Goal: Task Accomplishment & Management: Manage account settings

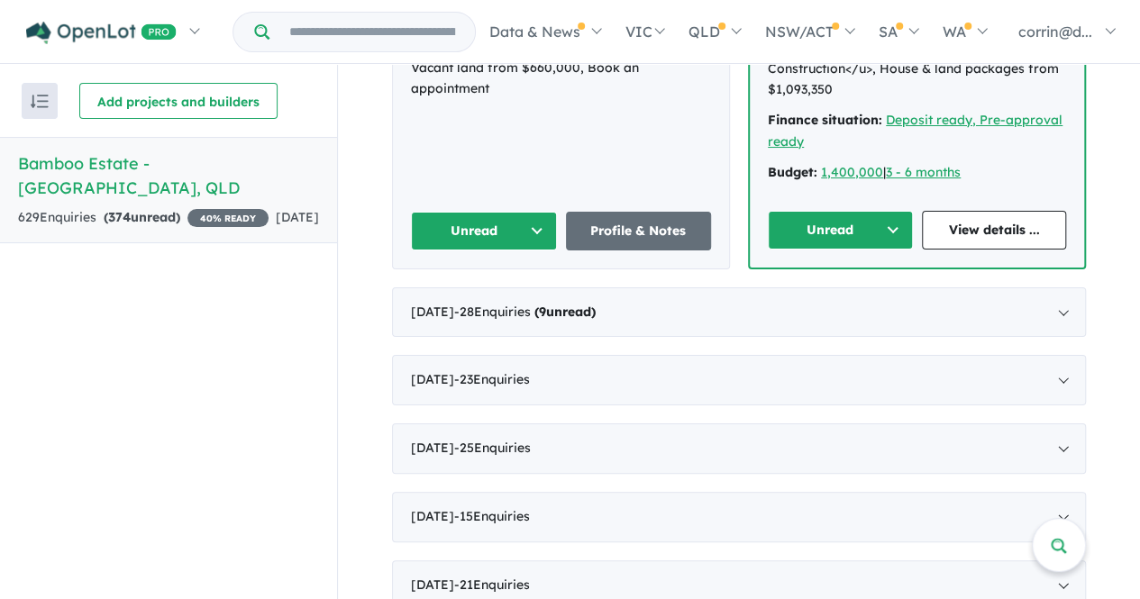
scroll to position [927, 0]
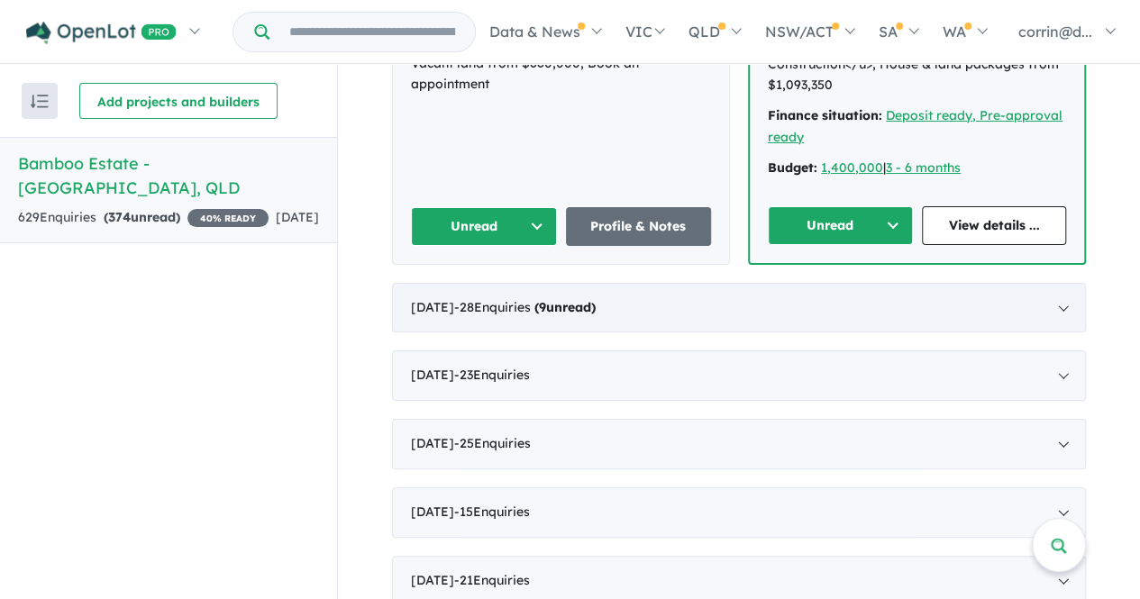
click at [816, 283] on div "[DATE] - 28 Enquir ies ( 9 unread)" at bounding box center [739, 308] width 694 height 50
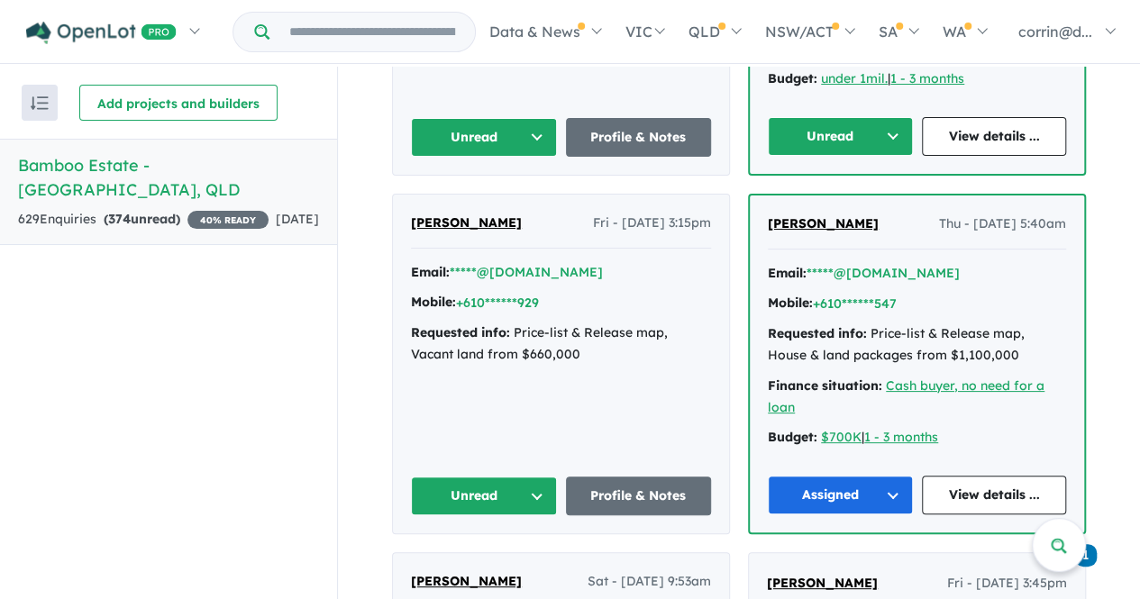
scroll to position [2003, 0]
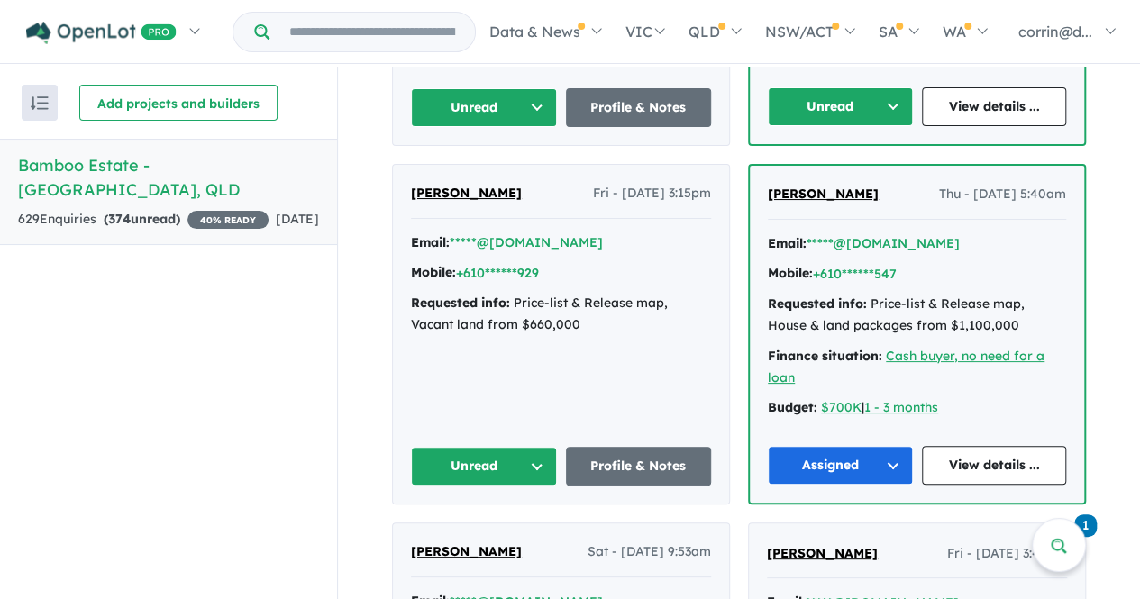
click at [537, 460] on button "Unread" at bounding box center [484, 466] width 146 height 39
click at [507, 535] on button "Assigned" at bounding box center [490, 550] width 157 height 41
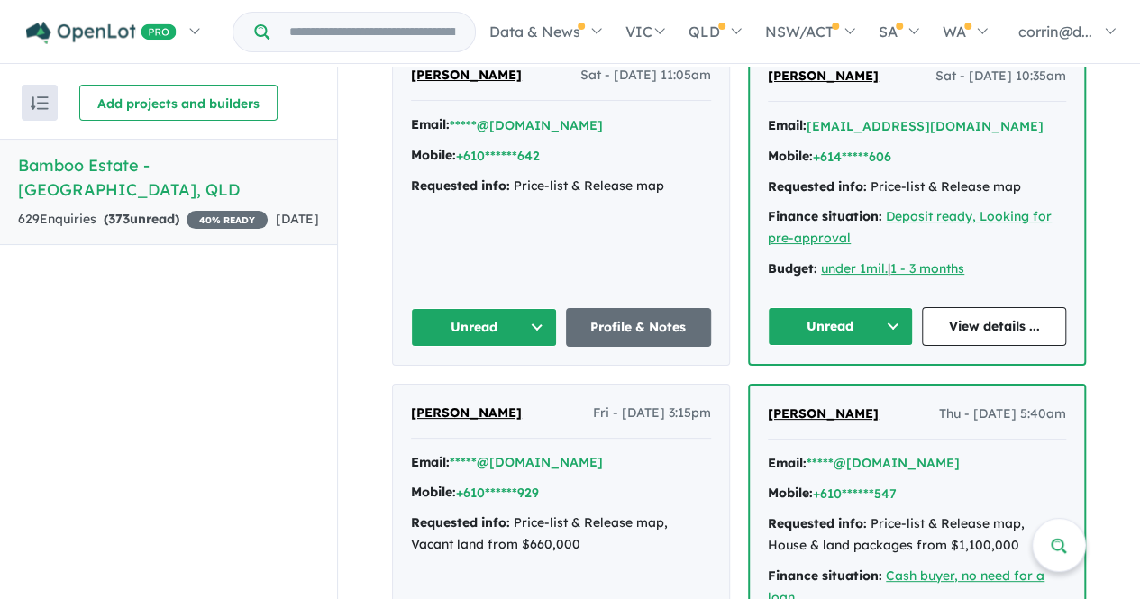
click at [892, 316] on button "Unread" at bounding box center [840, 326] width 145 height 39
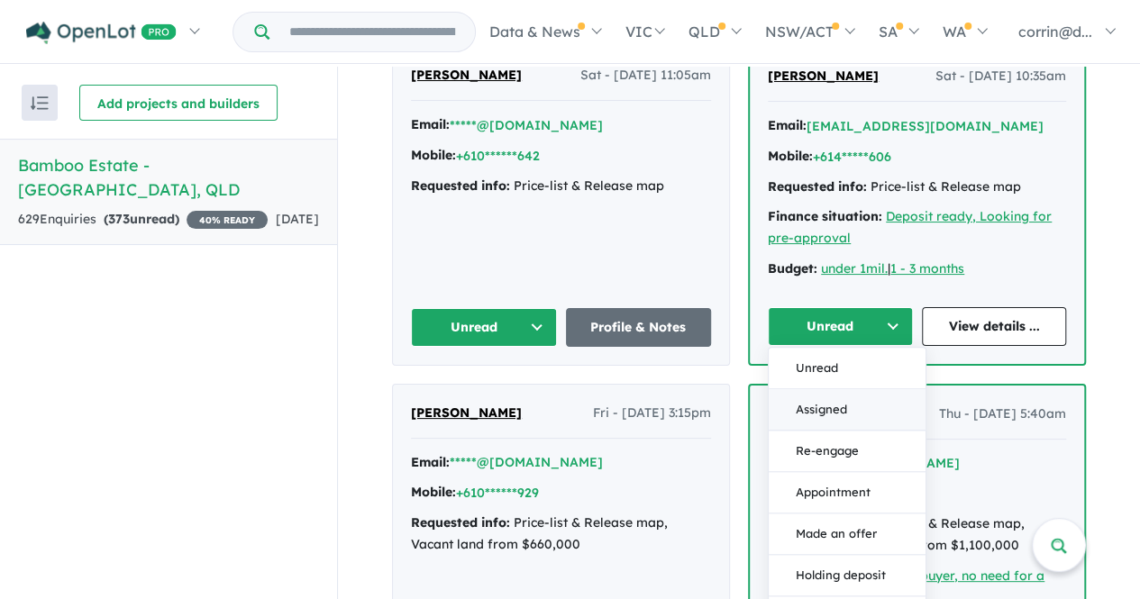
click at [841, 401] on button "Assigned" at bounding box center [847, 410] width 157 height 41
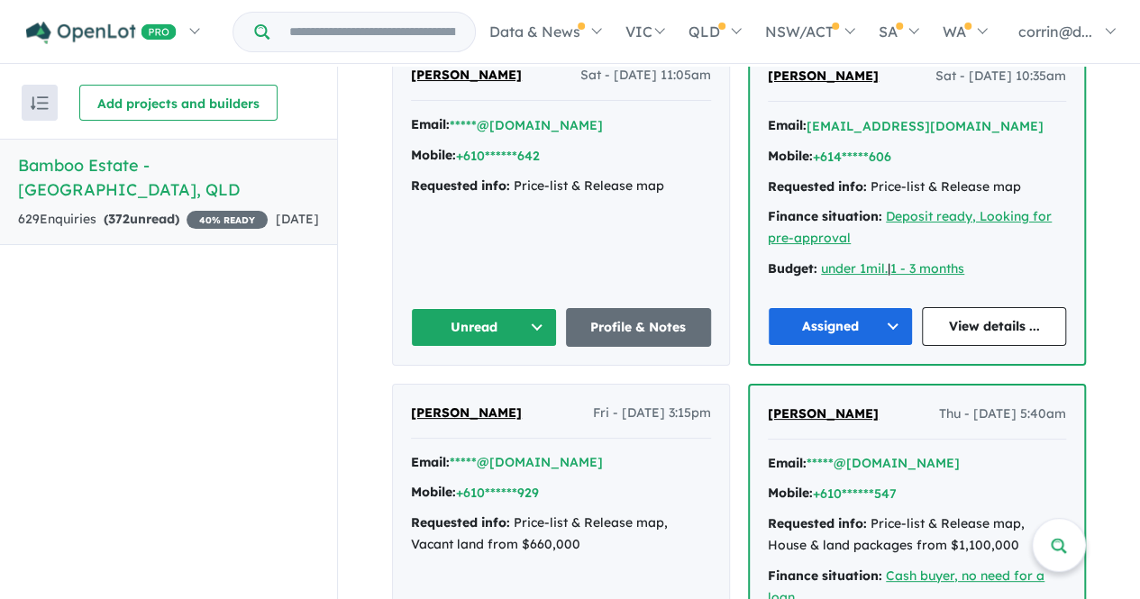
click at [532, 320] on button "Unread" at bounding box center [484, 327] width 146 height 39
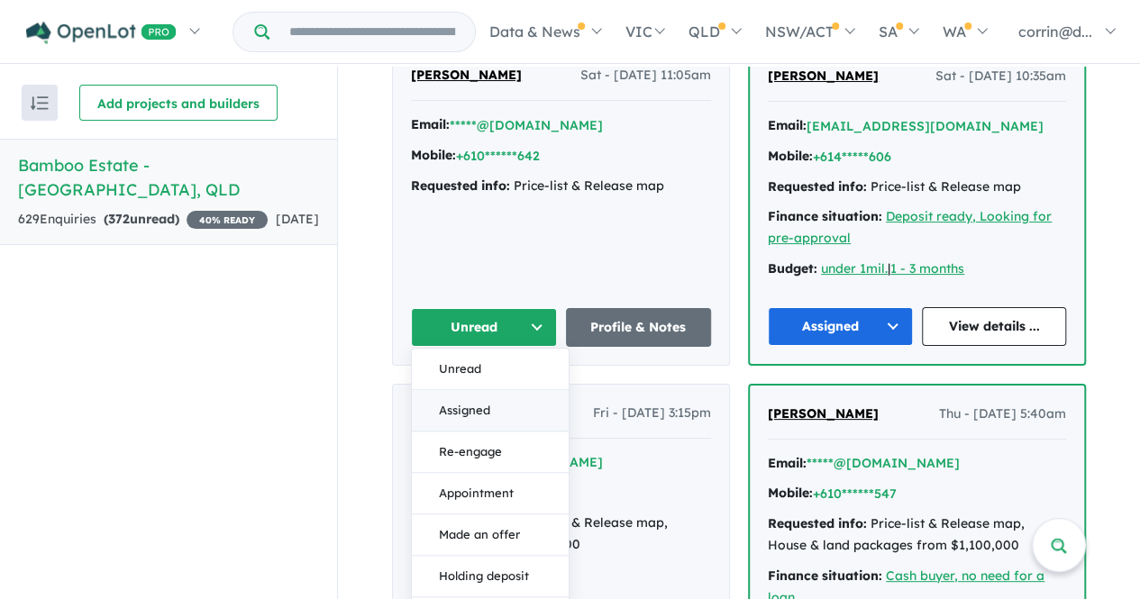
click at [478, 397] on button "Assigned" at bounding box center [490, 411] width 157 height 41
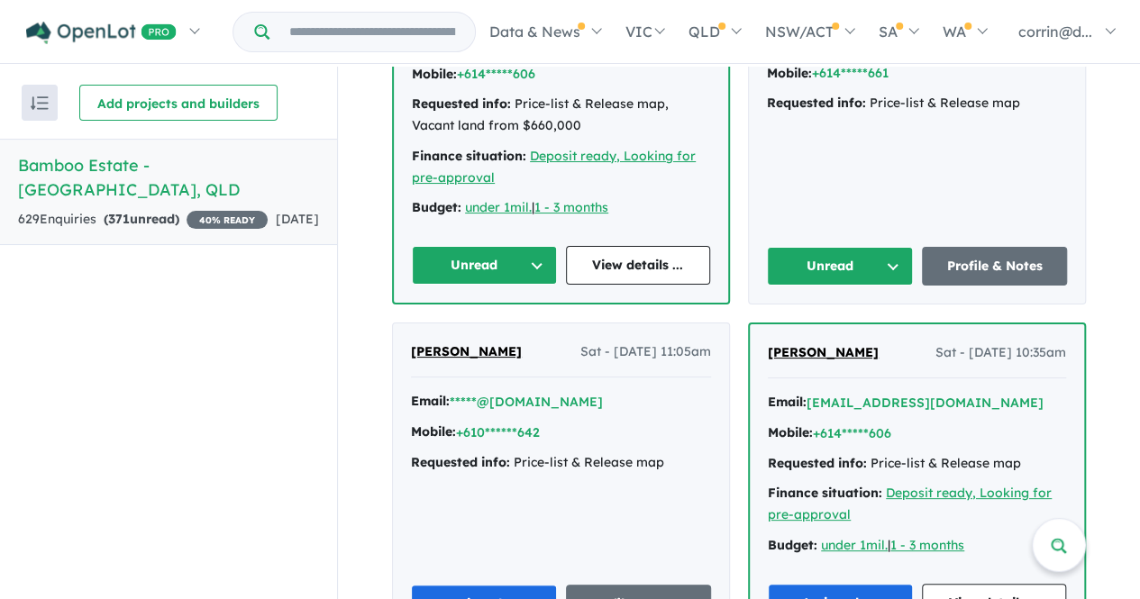
scroll to position [1364, 0]
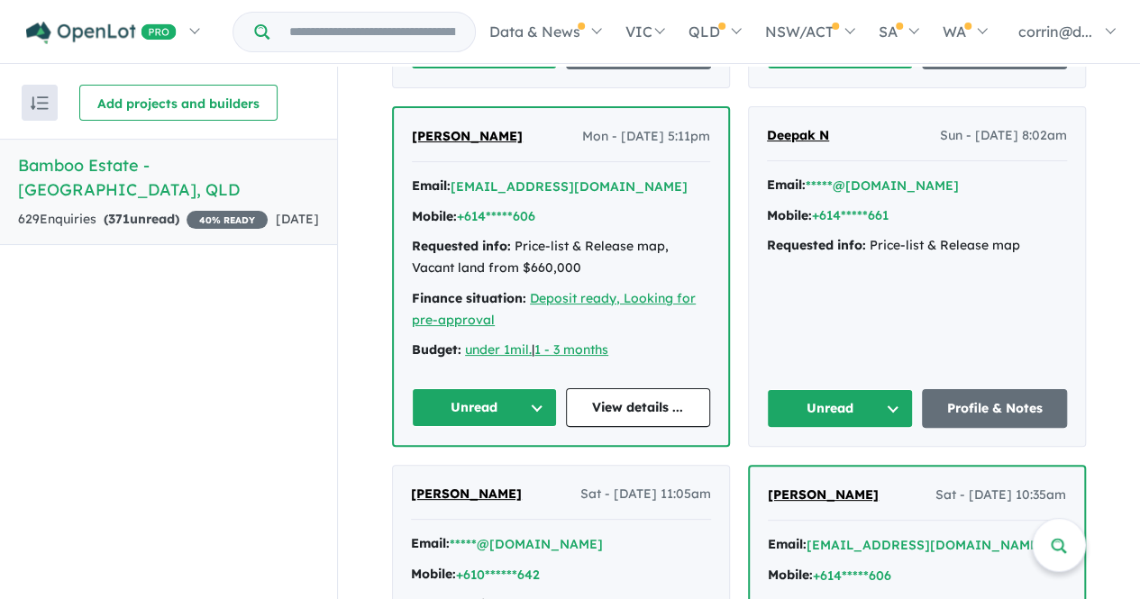
click at [889, 399] on button "Unread" at bounding box center [840, 408] width 146 height 39
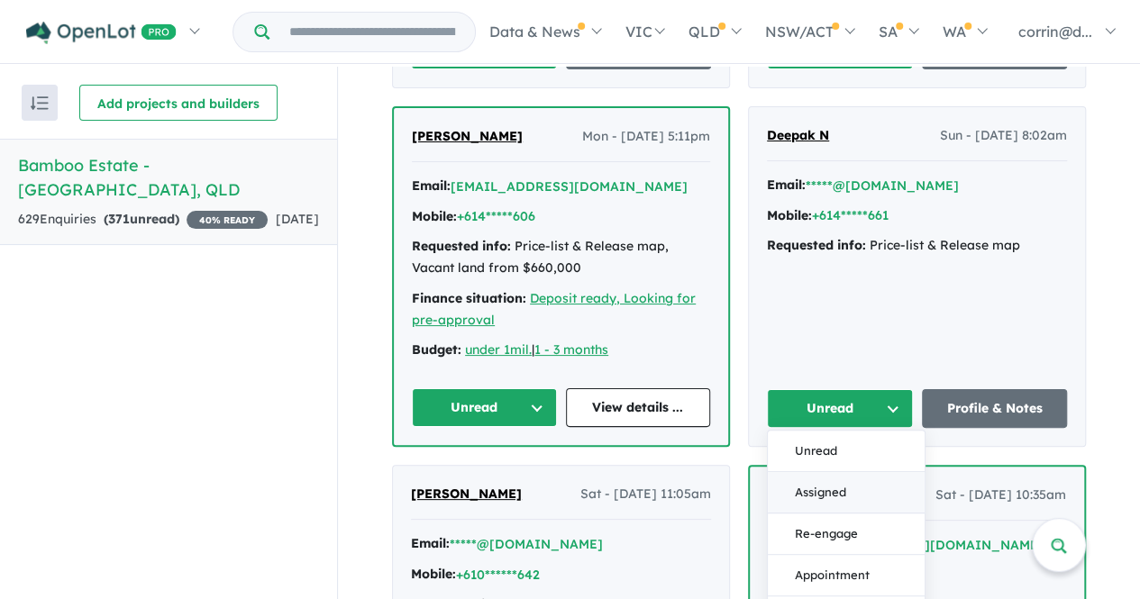
click at [809, 484] on button "Assigned" at bounding box center [846, 492] width 157 height 41
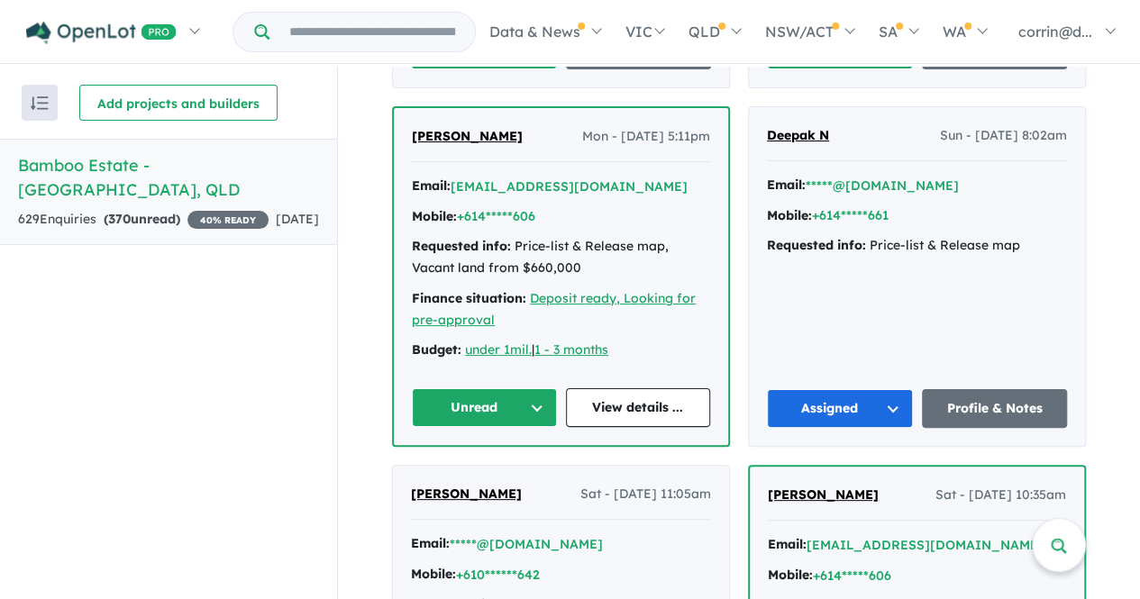
click at [531, 399] on button "Unread" at bounding box center [484, 407] width 145 height 39
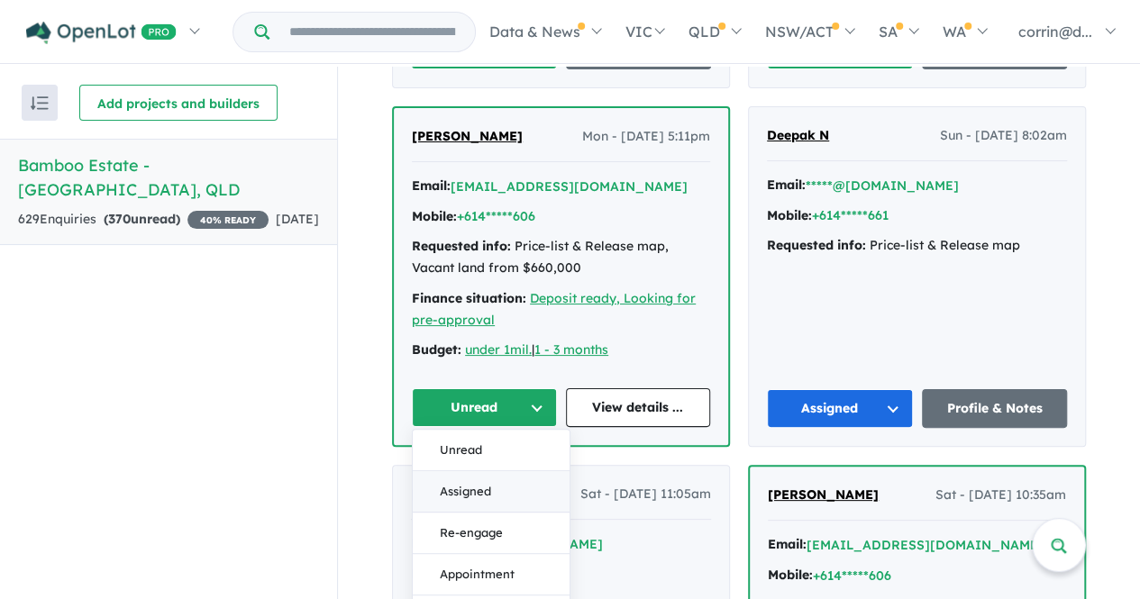
click at [496, 487] on button "Assigned" at bounding box center [491, 491] width 157 height 41
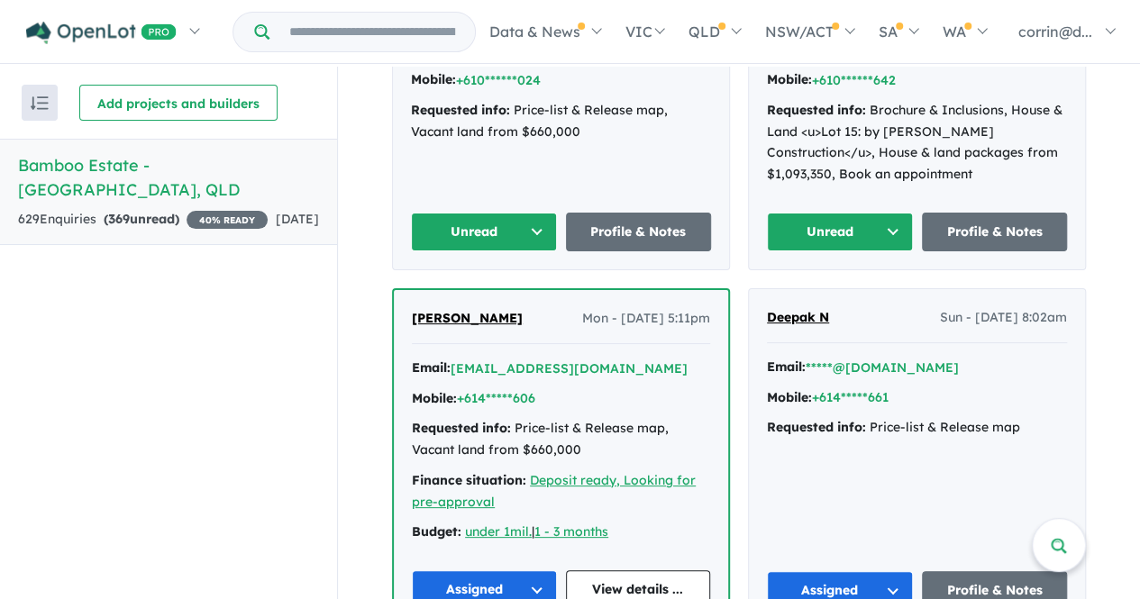
scroll to position [1163, 0]
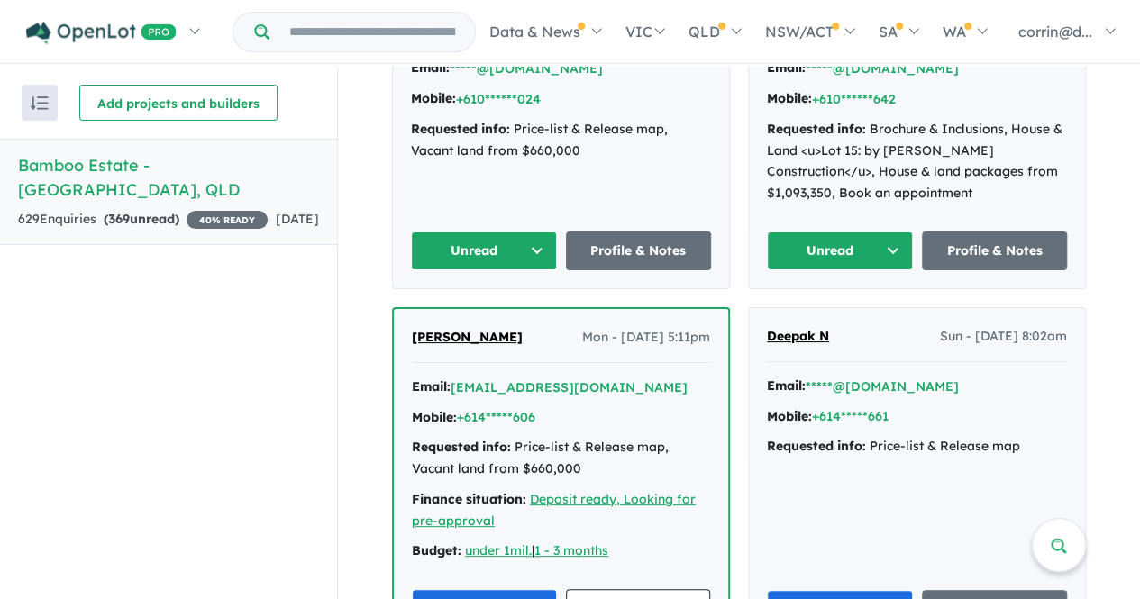
click at [890, 242] on button "Unread" at bounding box center [840, 251] width 146 height 39
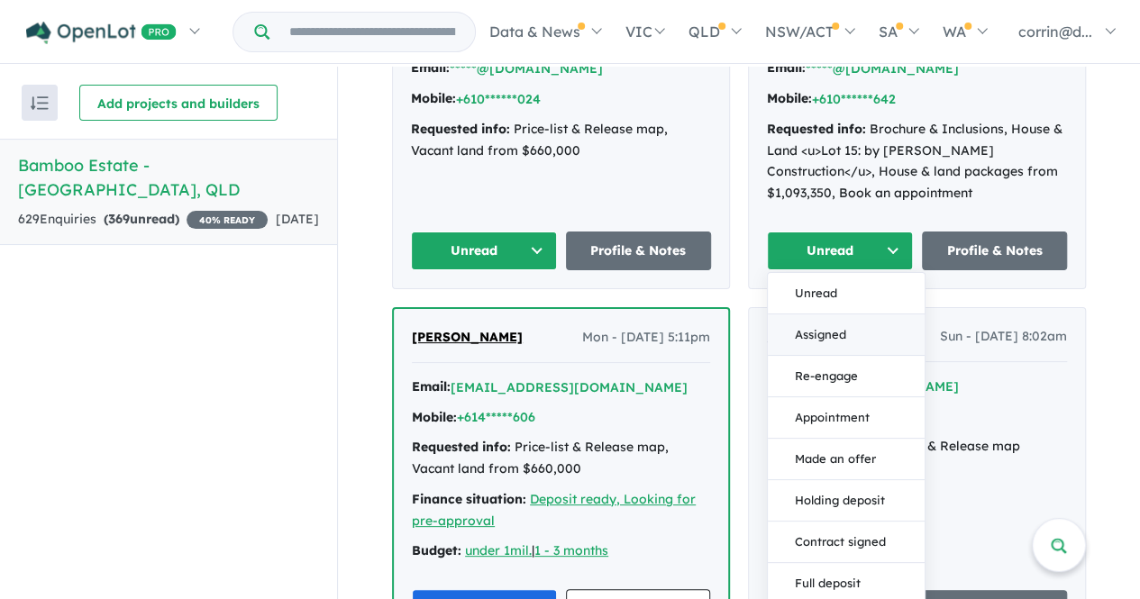
click at [838, 328] on button "Assigned" at bounding box center [846, 335] width 157 height 41
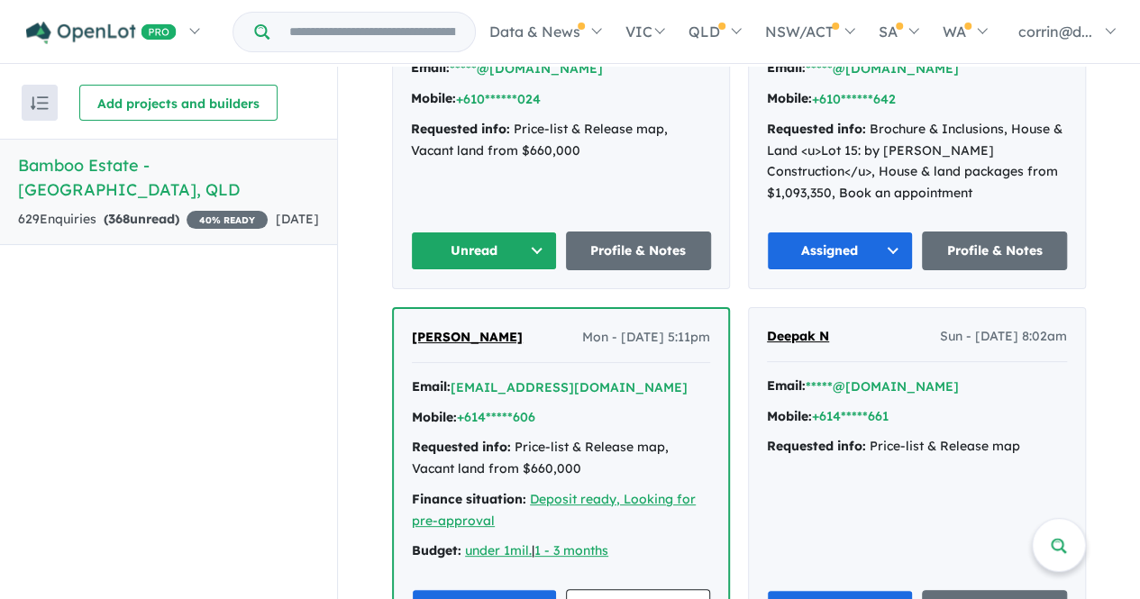
click at [533, 242] on button "Unread" at bounding box center [484, 251] width 146 height 39
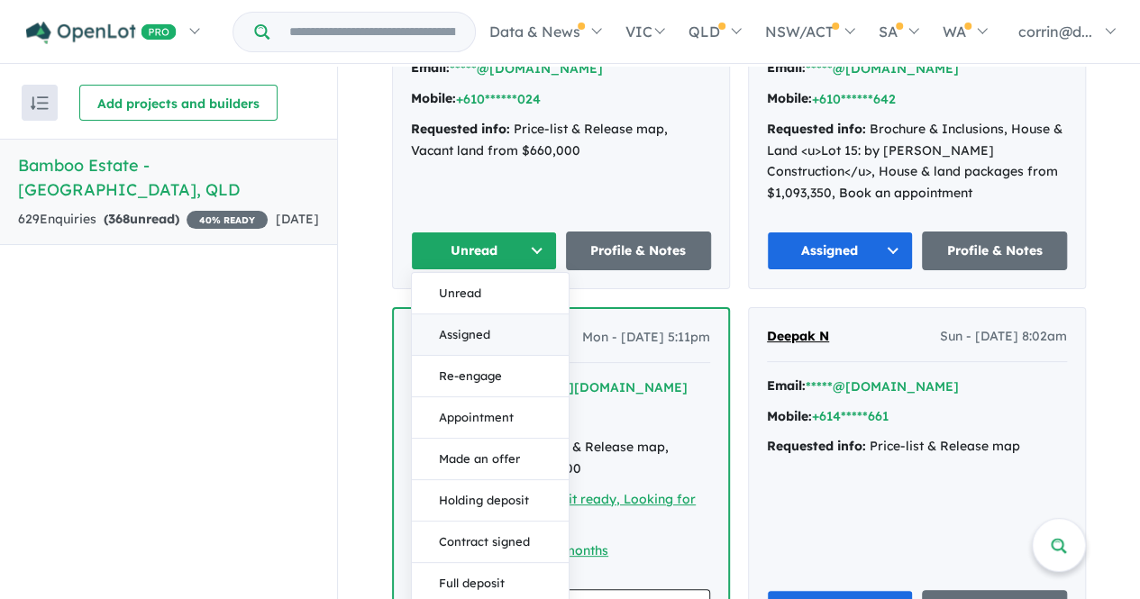
click at [494, 321] on button "Assigned" at bounding box center [490, 335] width 157 height 41
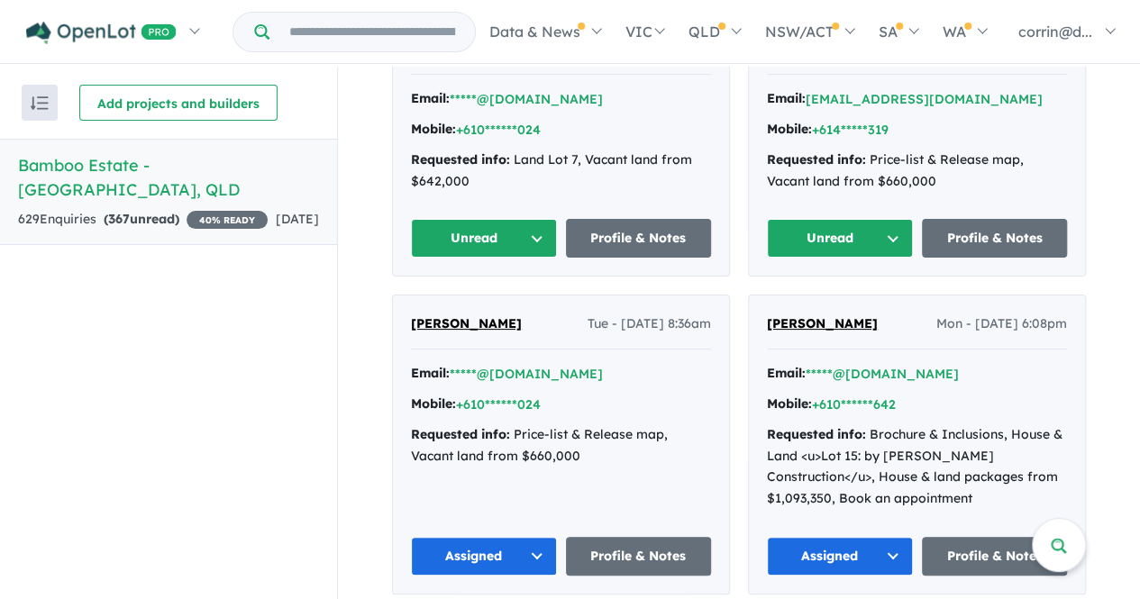
scroll to position [753, 0]
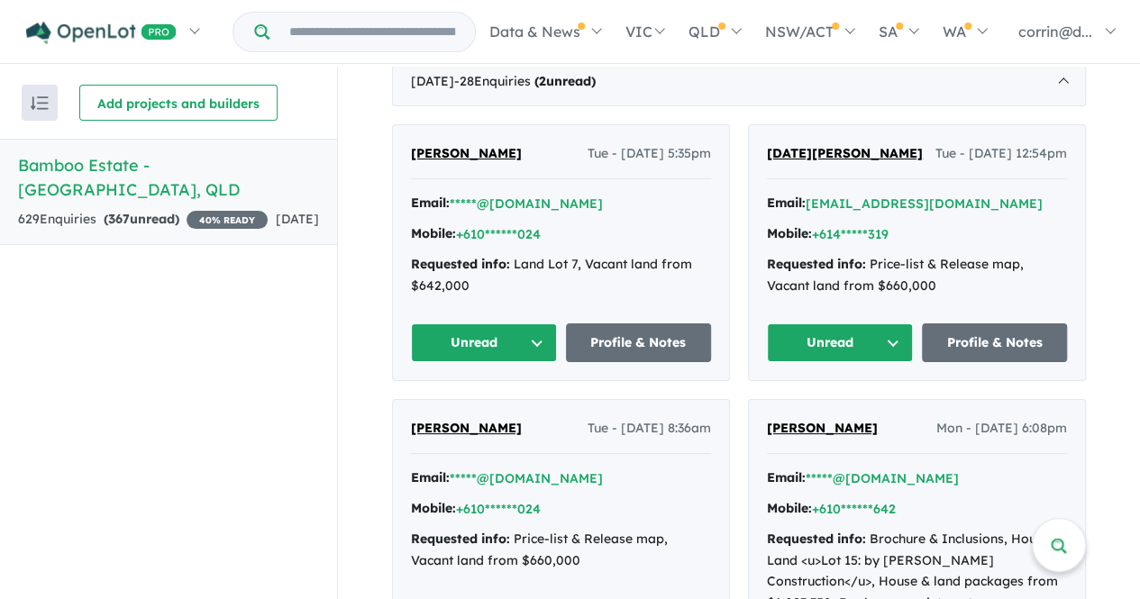
click at [894, 336] on button "Unread" at bounding box center [840, 343] width 146 height 39
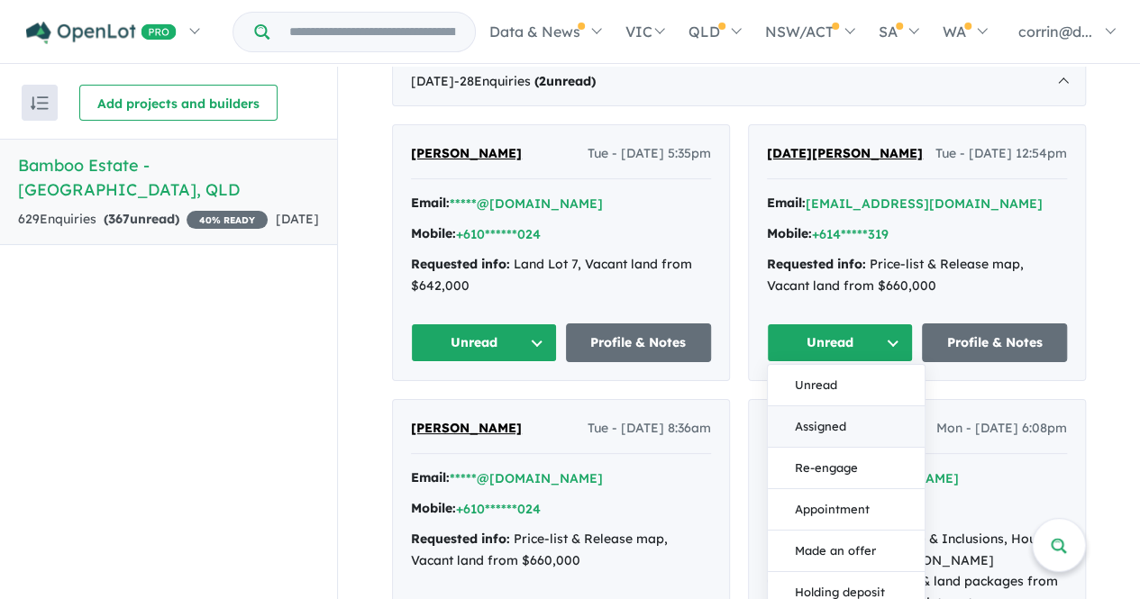
click at [809, 421] on button "Assigned" at bounding box center [846, 426] width 157 height 41
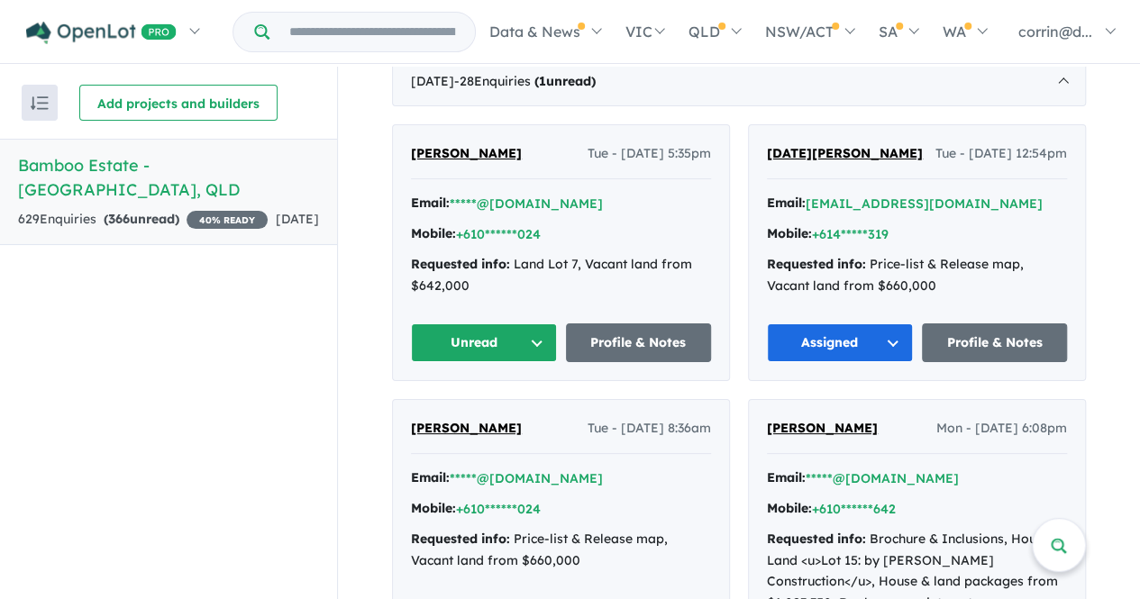
click at [530, 335] on button "Unread" at bounding box center [484, 343] width 146 height 39
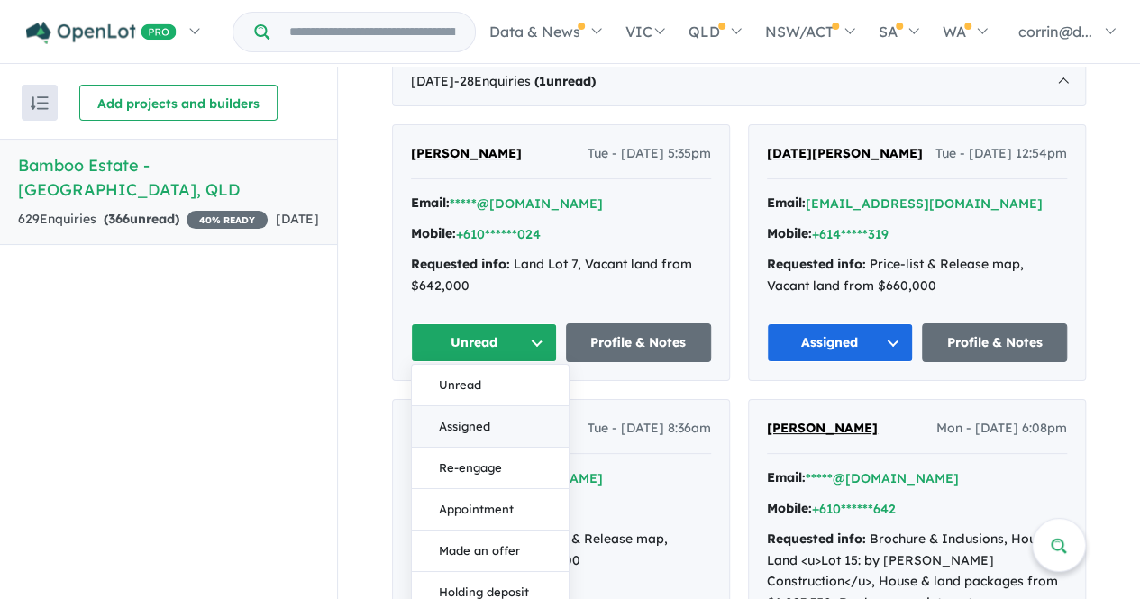
click at [479, 424] on button "Assigned" at bounding box center [490, 426] width 157 height 41
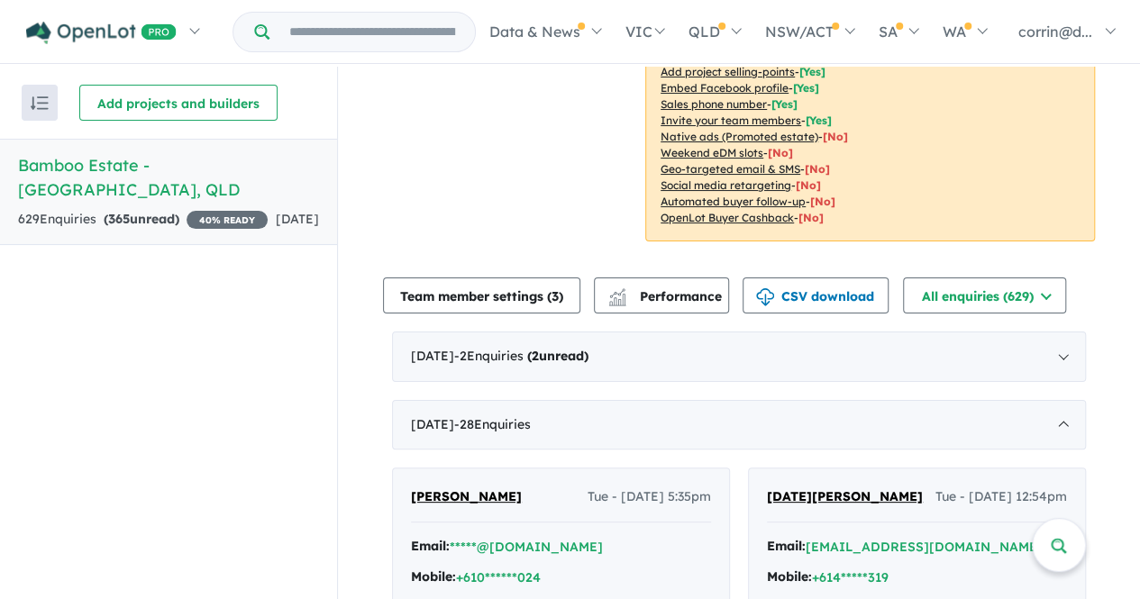
scroll to position [400, 0]
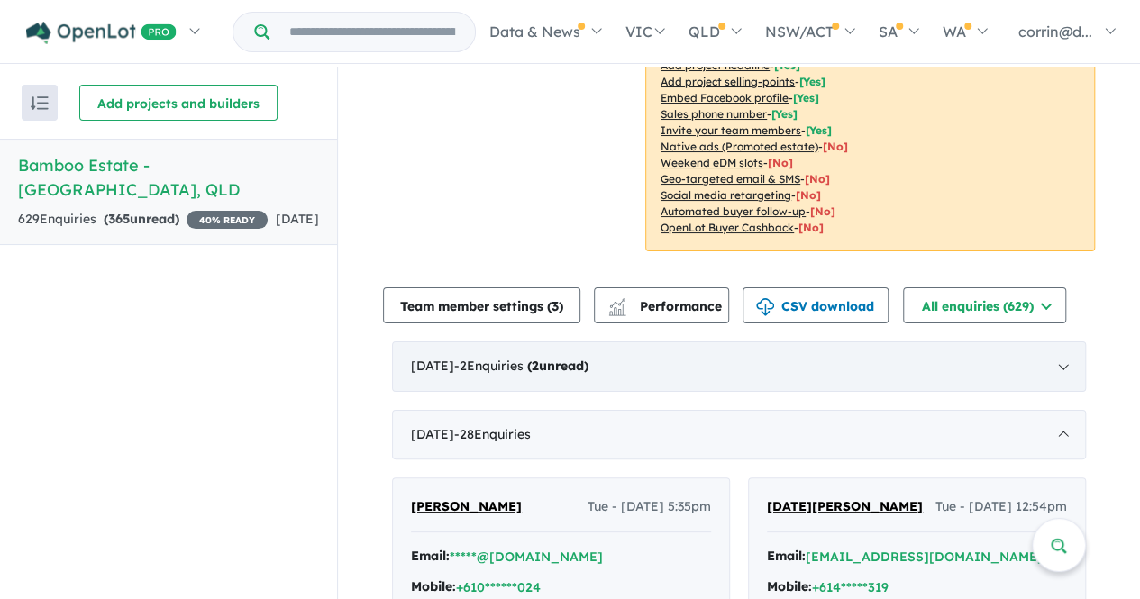
click at [1056, 365] on div "[DATE] - 2 Enquir ies ( 2 unread)" at bounding box center [739, 367] width 694 height 50
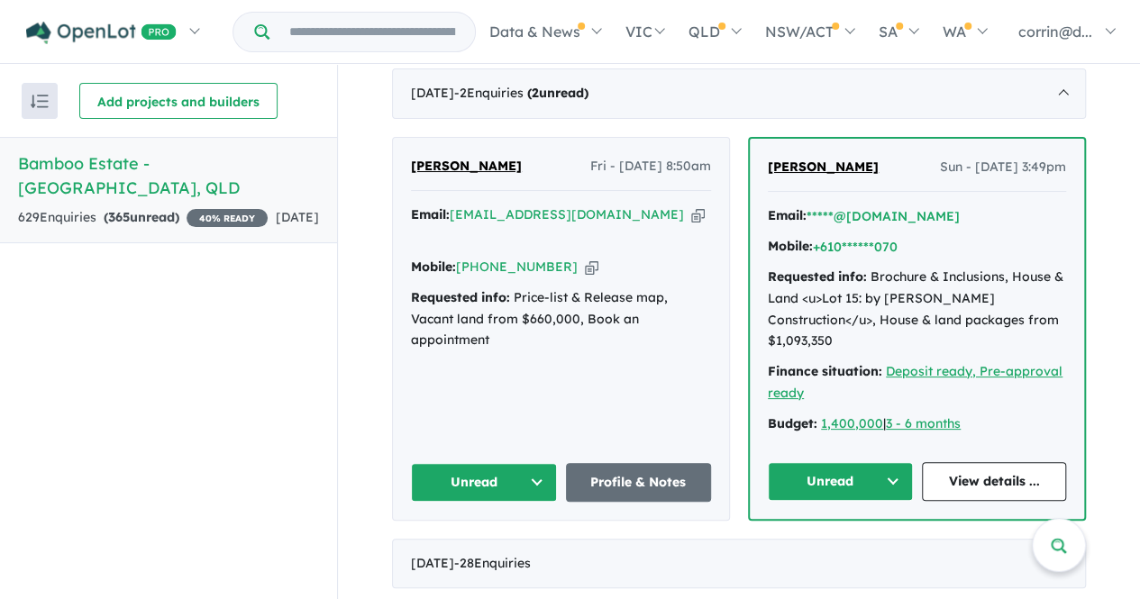
scroll to position [719, 0]
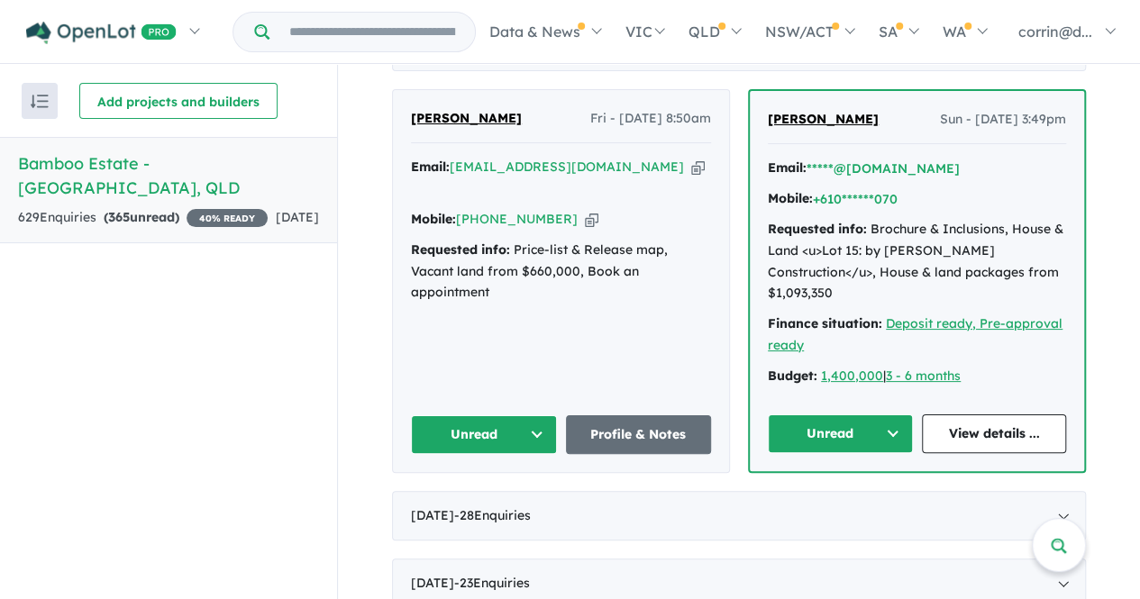
click at [883, 415] on button "Unread" at bounding box center [840, 434] width 145 height 39
click at [838, 497] on button "Assigned" at bounding box center [847, 517] width 157 height 41
click at [530, 415] on button "Unread" at bounding box center [484, 434] width 146 height 39
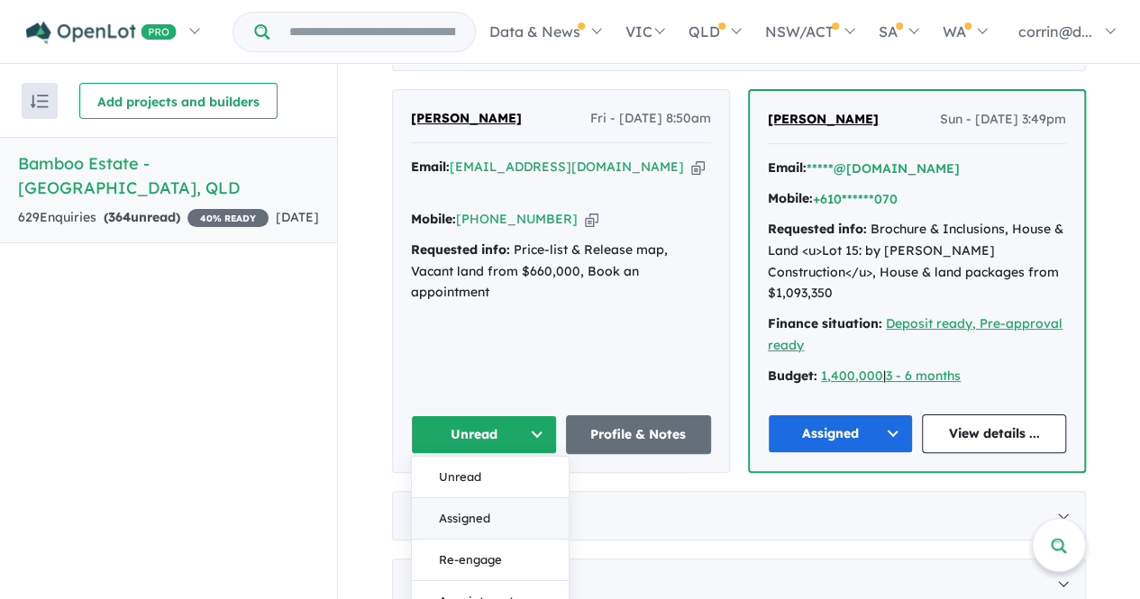
click at [488, 497] on button "Assigned" at bounding box center [490, 517] width 157 height 41
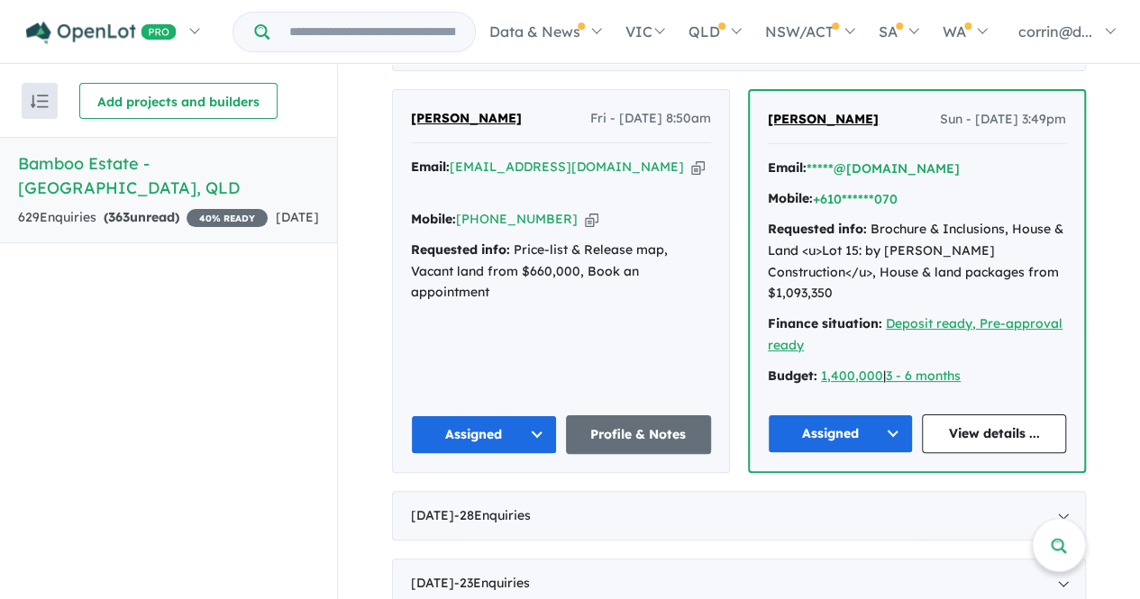
scroll to position [725, 0]
